Goal: Information Seeking & Learning: Learn about a topic

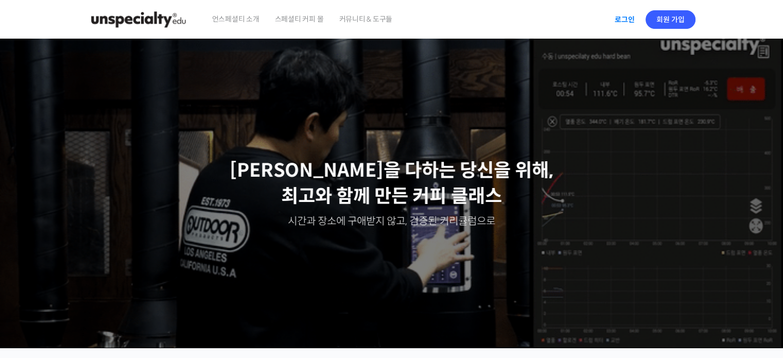
click at [632, 16] on link "로그인" at bounding box center [625, 20] width 32 height 24
click at [668, 31] on link "aint" at bounding box center [676, 19] width 37 height 39
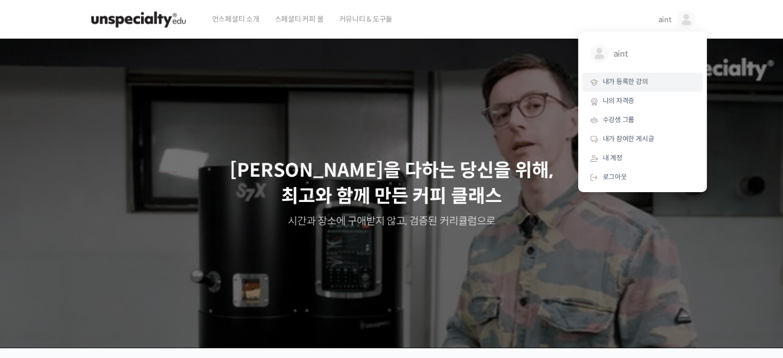
click at [624, 78] on span "내가 등록한 강의" at bounding box center [625, 81] width 45 height 9
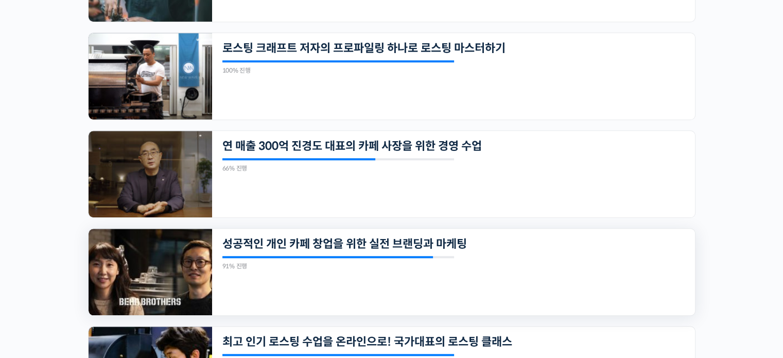
scroll to position [917, 0]
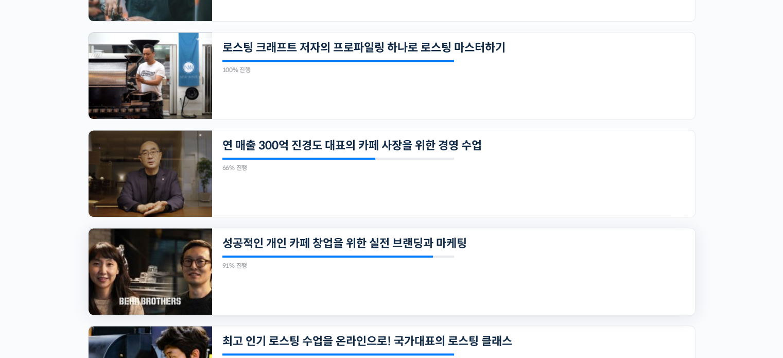
click at [174, 247] on img at bounding box center [151, 271] width 124 height 87
click at [166, 181] on img at bounding box center [151, 173] width 124 height 87
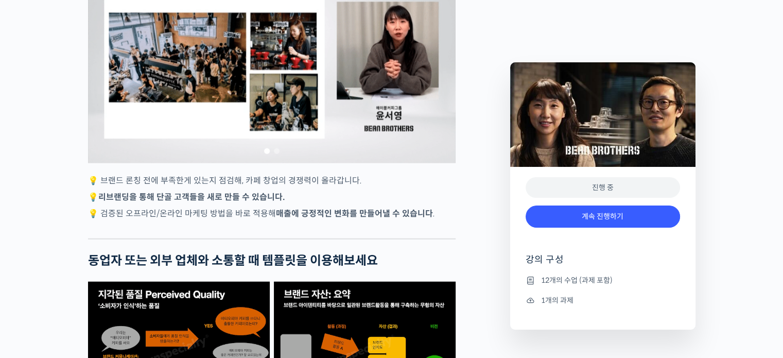
scroll to position [2515, 0]
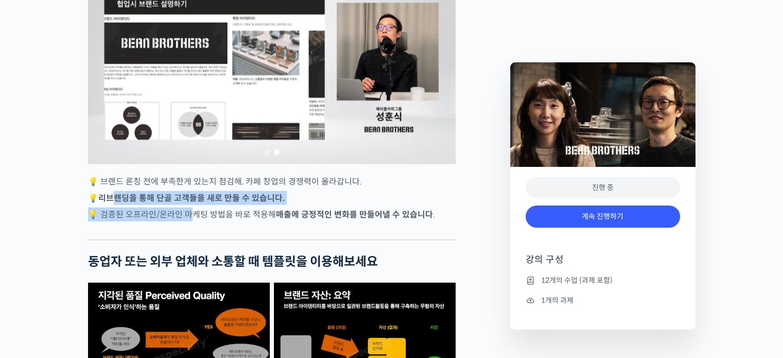
drag, startPoint x: 113, startPoint y: 222, endPoint x: 192, endPoint y: 231, distance: 79.3
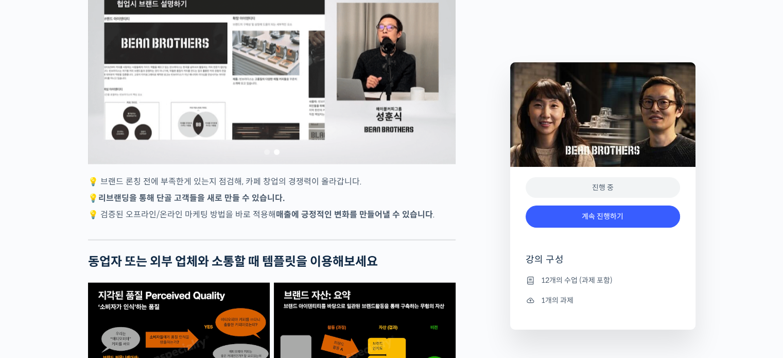
click at [209, 221] on p "💡 검증된 오프라인/온라인 마케팅 방법을 바로 적용해 매출에 긍정적인 변화 를 만들어낼 수 있습니다 ." at bounding box center [272, 215] width 368 height 14
drag, startPoint x: 265, startPoint y: 232, endPoint x: 356, endPoint y: 230, distance: 91.2
click at [356, 221] on p "💡 검증된 오프라인/온라인 마케팅 방법을 바로 적용해 매출에 긍정적인 변화 를 만들어낼 수 있습니다 ." at bounding box center [272, 215] width 368 height 14
click at [356, 220] on strong "매출에 긍정적인 변화 를 만들어낼 수 있습니다" at bounding box center [354, 214] width 157 height 11
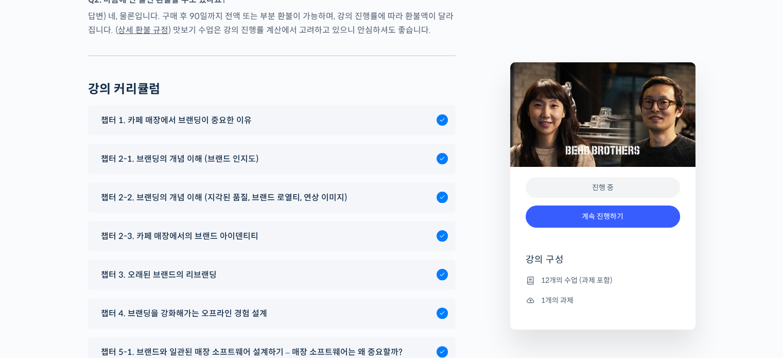
scroll to position [4210, 0]
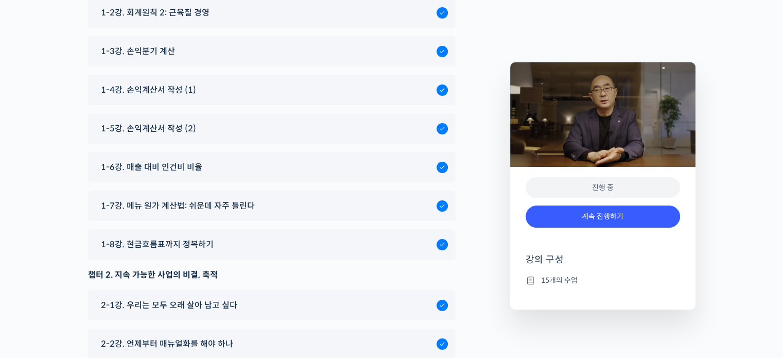
scroll to position [3744, 0]
